Goal: Browse casually

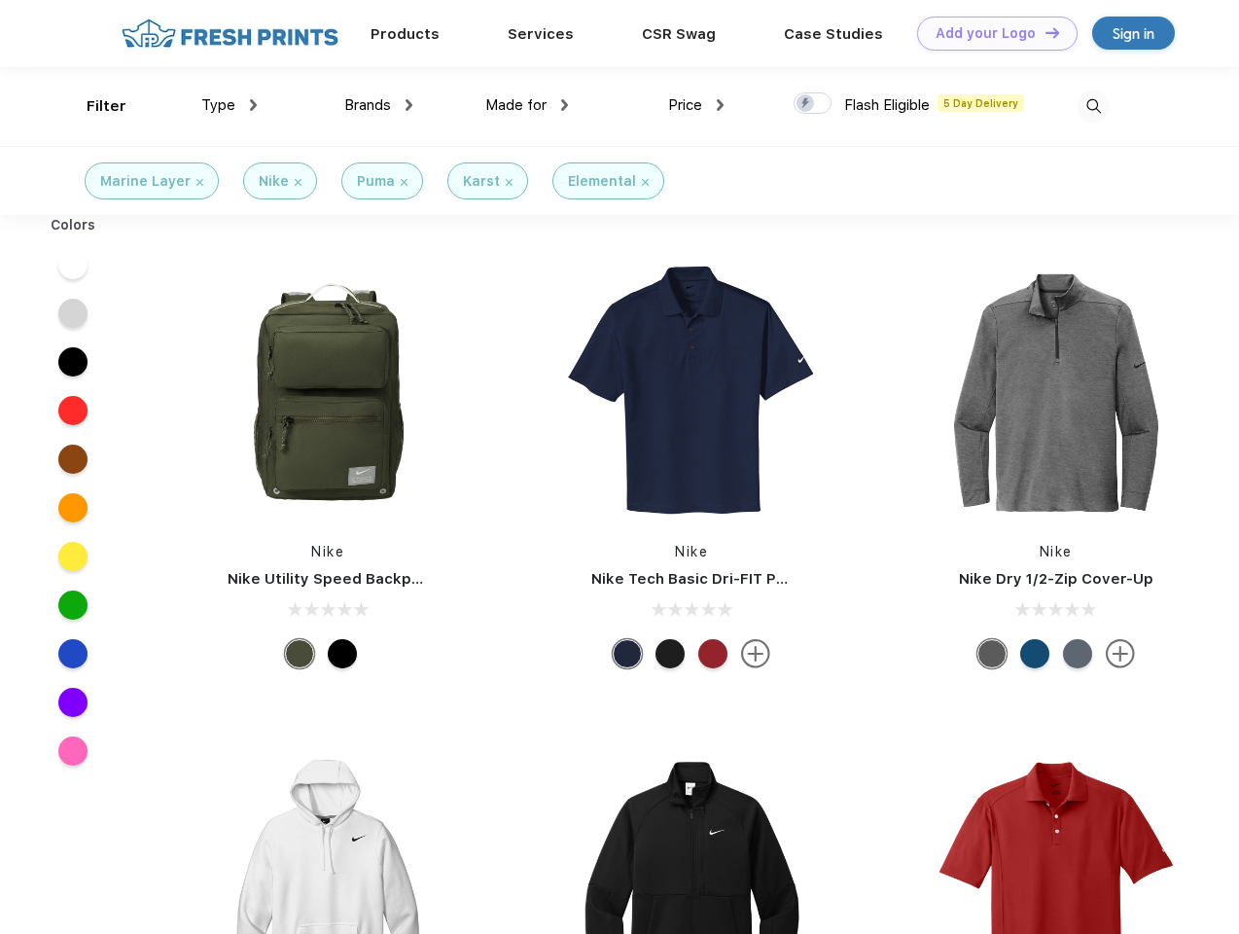
scroll to position [1, 0]
click at [990, 33] on link "Add your Logo Design Tool" at bounding box center [997, 34] width 160 height 34
click at [0, 0] on div "Design Tool" at bounding box center [0, 0] width 0 height 0
click at [1043, 32] on link "Add your Logo Design Tool" at bounding box center [997, 34] width 160 height 34
click at [93, 106] on div "Filter" at bounding box center [107, 106] width 40 height 22
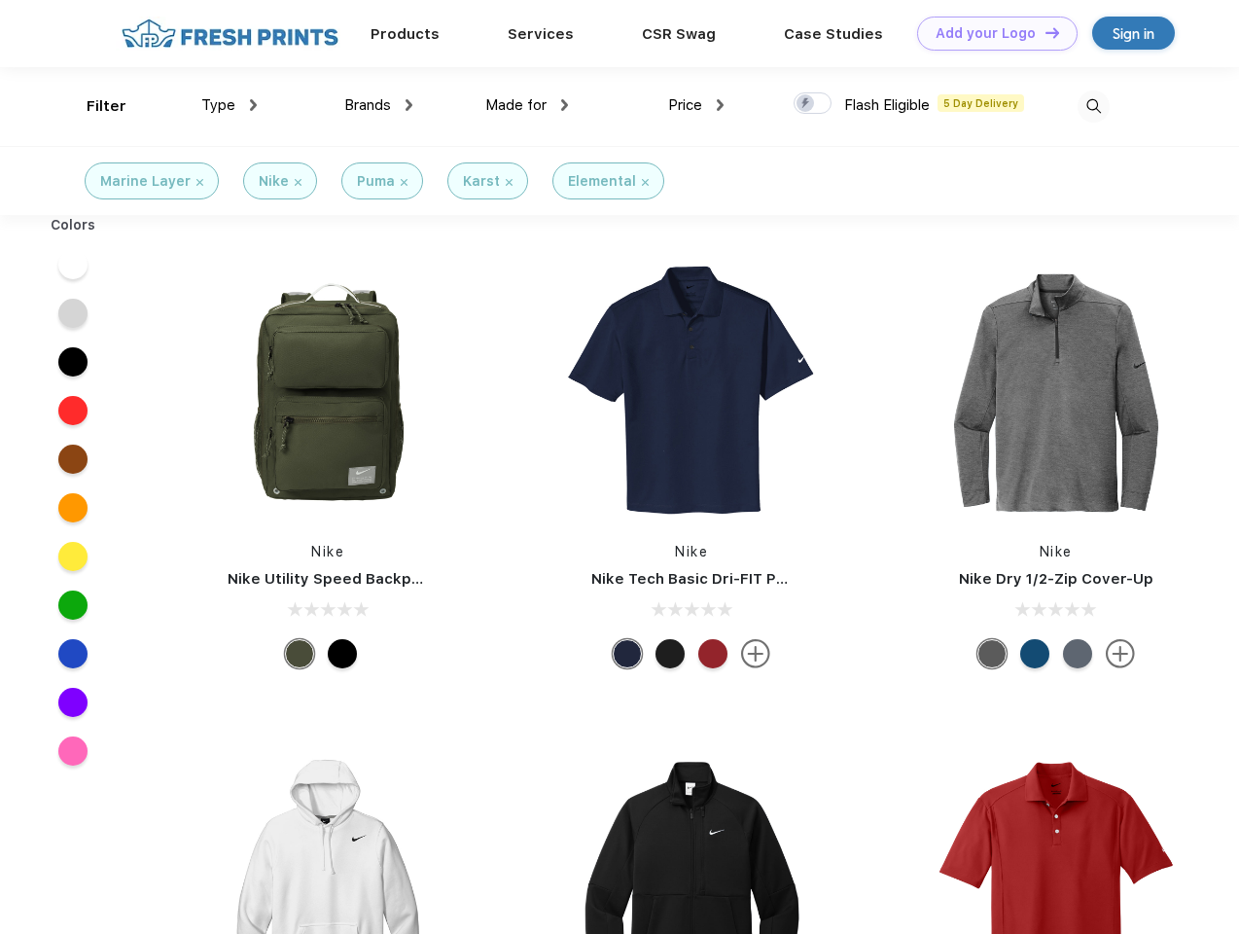
click at [229, 105] on span "Type" at bounding box center [218, 105] width 34 height 18
click at [378, 105] on span "Brands" at bounding box center [367, 105] width 47 height 18
click at [527, 105] on span "Made for" at bounding box center [515, 105] width 61 height 18
click at [696, 105] on span "Price" at bounding box center [685, 105] width 34 height 18
click at [813, 104] on div at bounding box center [812, 102] width 38 height 21
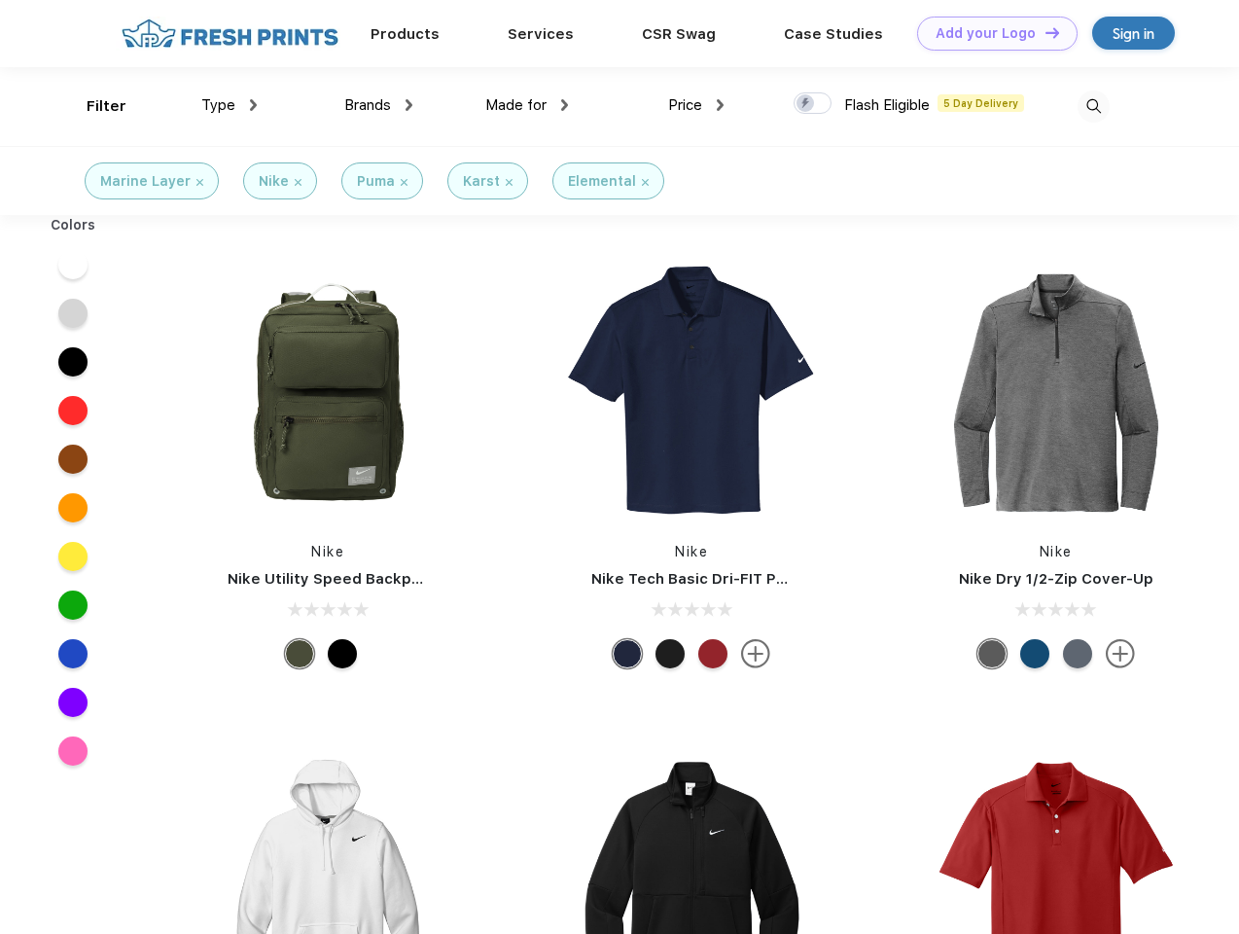
click at [806, 104] on input "checkbox" at bounding box center [799, 97] width 13 height 13
click at [1093, 106] on img at bounding box center [1093, 106] width 32 height 32
